Goal: Check status: Check status

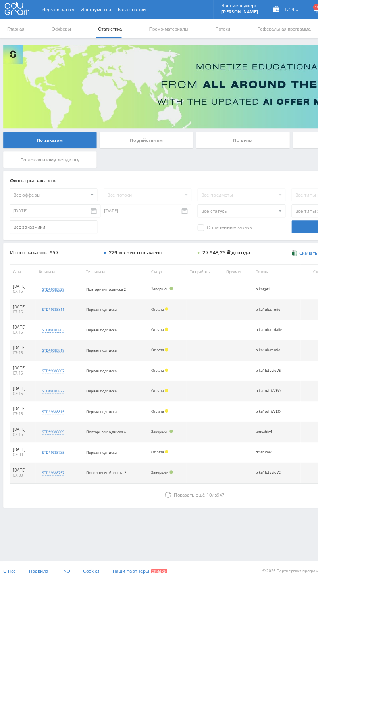
click at [310, 169] on div "По дням" at bounding box center [297, 172] width 114 height 20
click at [0, 0] on input "По дням" at bounding box center [0, 0] width 0 height 0
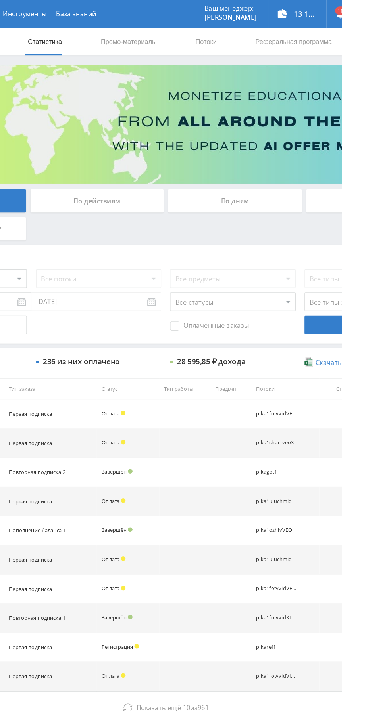
click at [300, 175] on div "По дням" at bounding box center [297, 172] width 114 height 20
click at [0, 0] on input "По дням" at bounding box center [0, 0] width 0 height 0
